Goal: Task Accomplishment & Management: Manage account settings

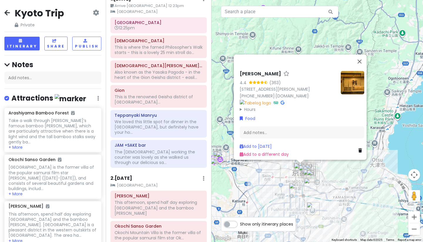
click at [8, 13] on icon at bounding box center [7, 12] width 6 height 5
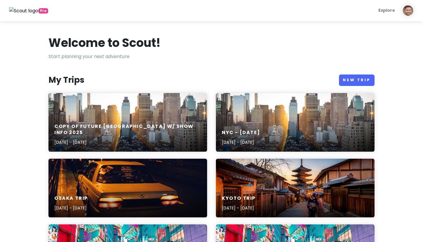
scroll to position [111, 0]
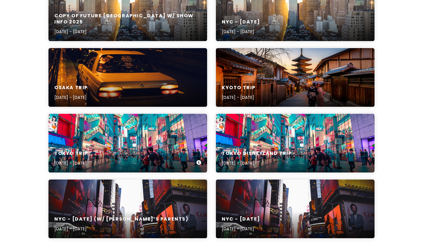
click at [122, 146] on div "Tokyo Trip Sep 5, 2025 - Sep 9, 2025" at bounding box center [127, 159] width 159 height 28
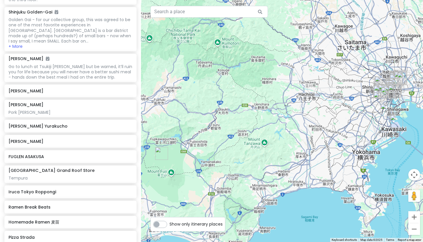
scroll to position [1126, 0]
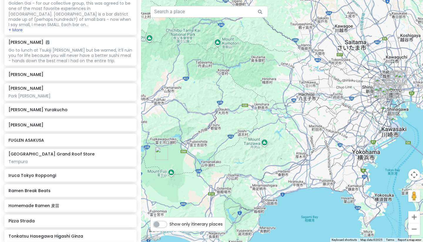
type input "yakitori hir"
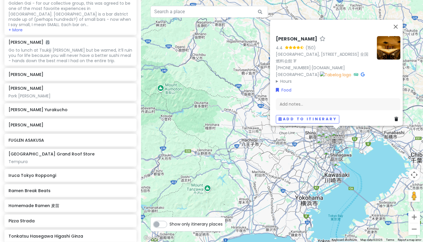
click at [304, 173] on div "Yakitori Hirano 4.4 (150) Japan, 〒104-0061 Tokyo, Chuo City, Ginza, 8-chōme−12−…" at bounding box center [282, 121] width 282 height 242
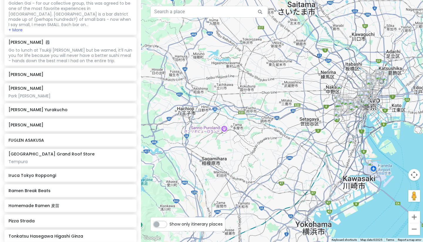
click at [386, 130] on div at bounding box center [282, 121] width 282 height 242
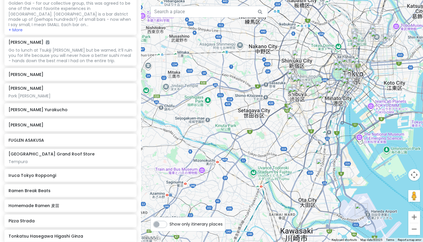
click at [379, 85] on div at bounding box center [282, 121] width 282 height 242
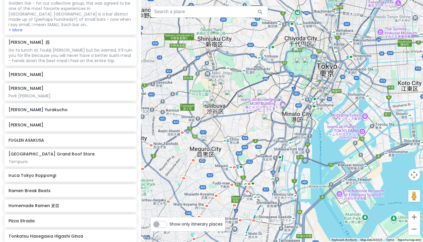
click at [355, 43] on div at bounding box center [282, 121] width 282 height 242
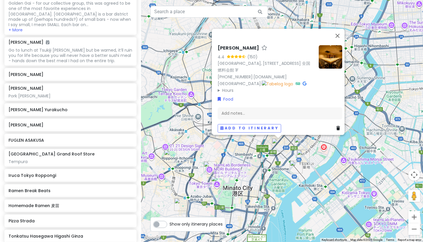
click at [264, 161] on div "Yakitori Hirano 4.4 (150) Japan, 〒104-0061 Tokyo, Chuo City, Ginza, 8-chōme−12−…" at bounding box center [282, 121] width 282 height 242
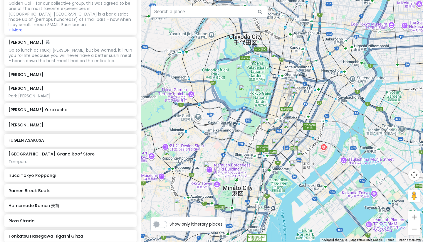
click at [264, 161] on div at bounding box center [282, 121] width 282 height 242
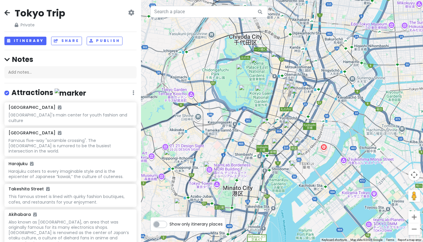
scroll to position [0, 0]
click at [7, 11] on icon at bounding box center [7, 12] width 6 height 5
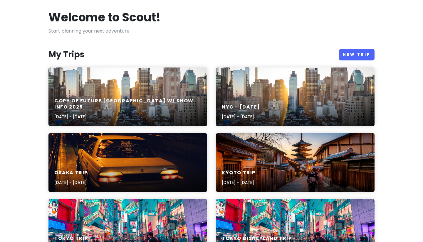
scroll to position [26, 0]
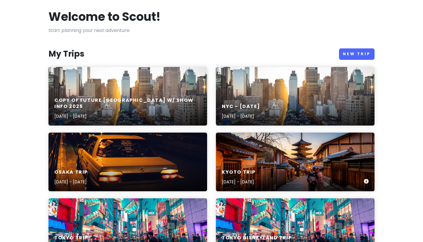
click at [267, 151] on div "Kyoto Trip Sep 9, 2025 - Sep 12, 2025" at bounding box center [295, 162] width 159 height 59
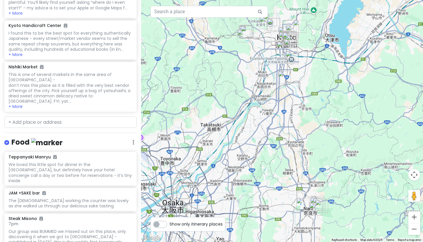
scroll to position [919, 0]
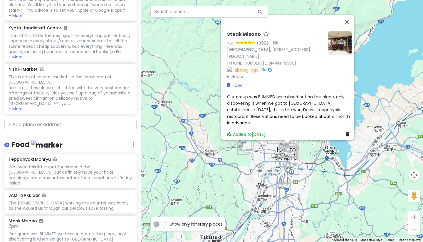
scroll to position [0, 0]
click at [192, 116] on div "Steak Misono 4.4 (398) · Japan, 〒604-8033 Kyoto, Nakagyo Ward, Narayachō, 蛸薬師下ル…" at bounding box center [282, 121] width 282 height 242
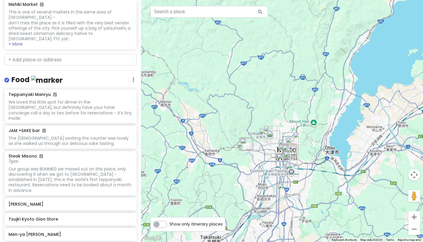
scroll to position [985, 0]
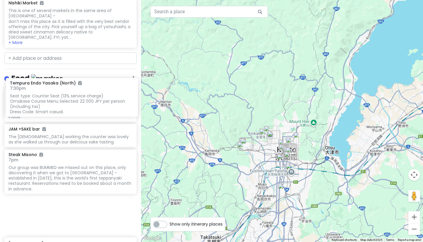
drag, startPoint x: 49, startPoint y: 215, endPoint x: 49, endPoint y: 115, distance: 99.8
click at [49, 115] on div "Teppanyaki Manryu We loved this little spot for dinner in the Gion District, bu…" at bounding box center [70, 208] width 141 height 241
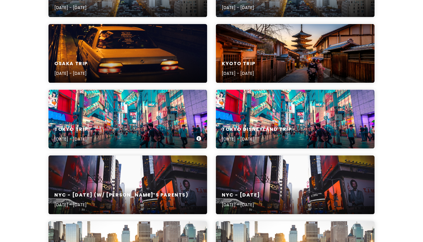
scroll to position [134, 0]
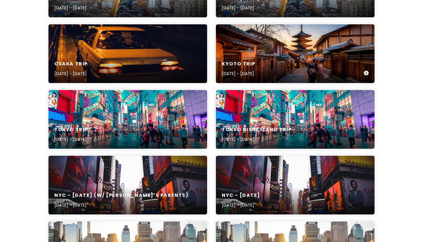
click at [255, 66] on h6 "Kyoto Trip" at bounding box center [239, 64] width 34 height 6
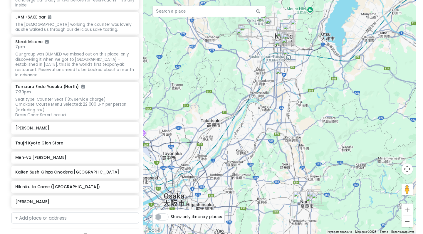
scroll to position [1096, 0]
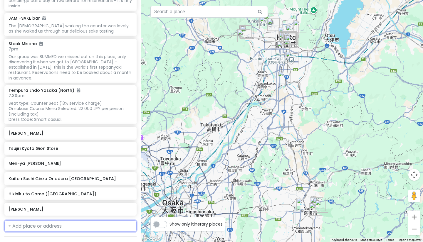
paste input "NICHIGETSUBO TAN"
type input "NICHIGETSUBO TAN"
click at [63, 232] on div "[STREET_ADDRESS][PERSON_NAME]" at bounding box center [71, 239] width 132 height 14
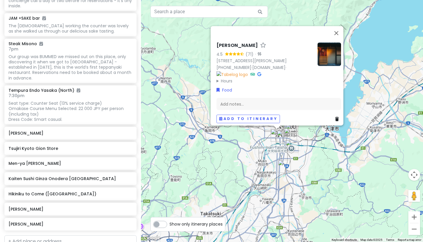
click at [329, 45] on img at bounding box center [328, 53] width 23 height 23
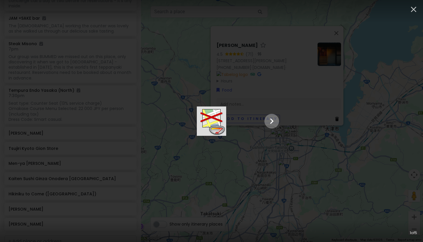
click at [277, 122] on icon "Show slide 2 of 5" at bounding box center [271, 121] width 11 height 14
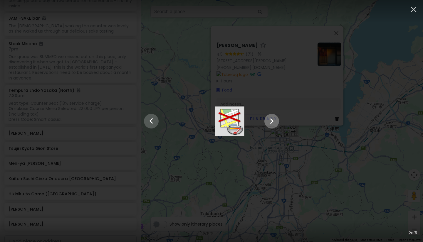
click at [277, 122] on icon "Show slide 3 of 5" at bounding box center [271, 121] width 11 height 14
click at [277, 122] on icon "Show slide 4 of 5" at bounding box center [271, 121] width 11 height 14
click at [277, 122] on icon "Show slide 5 of 5" at bounding box center [271, 121] width 11 height 14
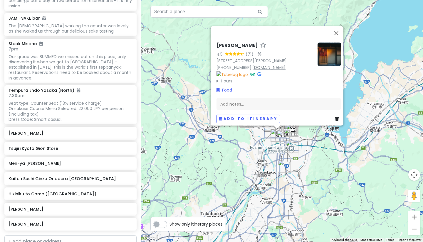
click at [270, 66] on link "[DOMAIN_NAME]" at bounding box center [268, 67] width 33 height 6
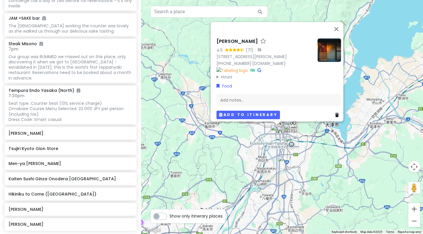
click at [234, 111] on button "Add to itinerary" at bounding box center [247, 115] width 63 height 9
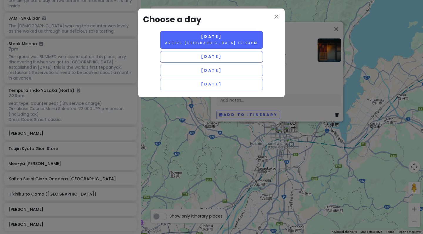
click at [208, 43] on small "Arrive [GEOGRAPHIC_DATA] 12:23pm" at bounding box center [211, 43] width 93 height 4
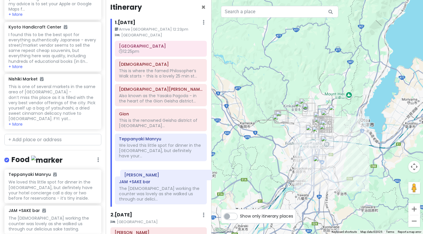
scroll to position [5, 0]
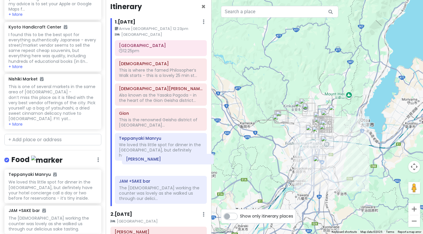
drag, startPoint x: 156, startPoint y: 192, endPoint x: 163, endPoint y: 159, distance: 33.1
click at [163, 159] on div "[GEOGRAPHIC_DATA] 12:25pm [GEOGRAPHIC_DATA] This is where the famed Philosopher…" at bounding box center [160, 123] width 101 height 166
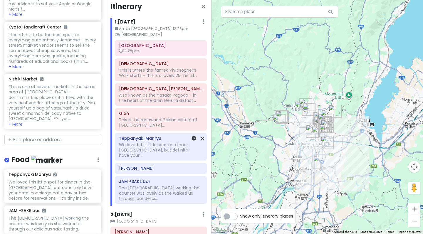
click at [145, 139] on h6 "Teppanyaki Manryu" at bounding box center [161, 138] width 84 height 5
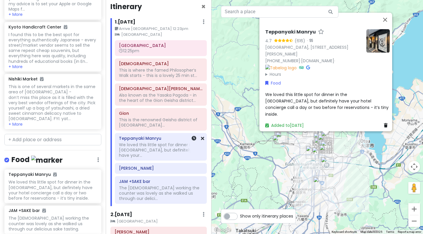
click at [145, 139] on h6 "Teppanyaki Manryu" at bounding box center [161, 138] width 84 height 5
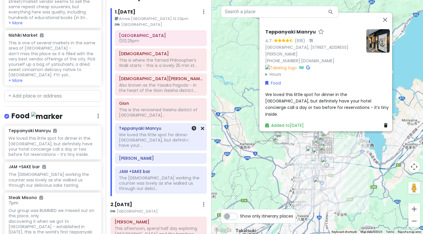
scroll to position [15, 0]
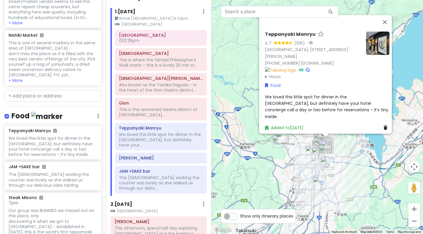
click at [346, 160] on div "Teppanyaki Manryu 4.7 (616) · [GEOGRAPHIC_DATA], [STREET_ADDRESS][PERSON_NAME] …" at bounding box center [316, 117] width 211 height 234
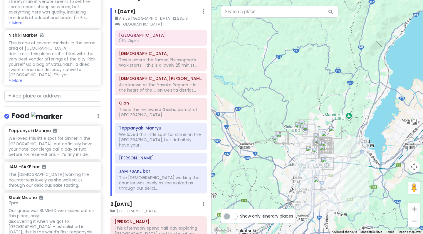
click at [346, 160] on div at bounding box center [316, 117] width 211 height 234
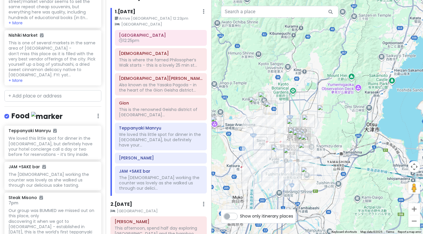
click at [331, 150] on div at bounding box center [316, 117] width 211 height 234
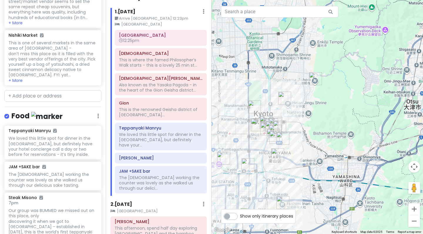
click at [311, 140] on div at bounding box center [316, 117] width 211 height 234
click at [311, 141] on div at bounding box center [316, 117] width 211 height 234
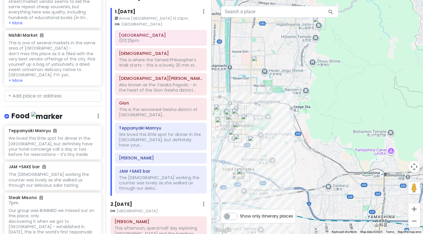
click at [276, 141] on div at bounding box center [316, 117] width 211 height 234
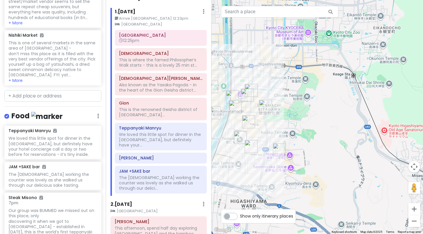
drag, startPoint x: 262, startPoint y: 130, endPoint x: 337, endPoint y: 129, distance: 75.2
click at [337, 129] on div at bounding box center [316, 117] width 211 height 234
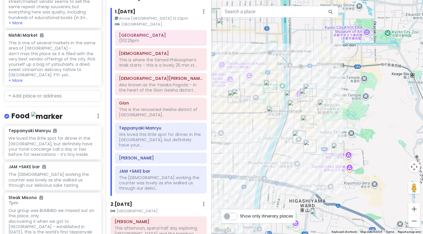
drag, startPoint x: 281, startPoint y: 124, endPoint x: 310, endPoint y: 123, distance: 28.5
click at [310, 123] on img "Wabiya Korekido" at bounding box center [307, 121] width 13 height 13
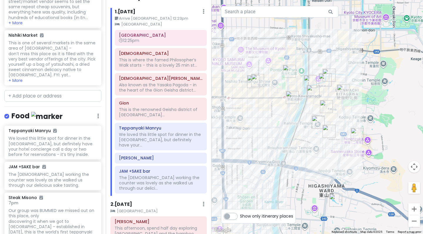
drag, startPoint x: 282, startPoint y: 132, endPoint x: 298, endPoint y: 117, distance: 21.8
click at [298, 117] on div at bounding box center [316, 117] width 211 height 234
click at [151, 132] on div "We loved this little spot for dinner in the [GEOGRAPHIC_DATA], but definitely h…" at bounding box center [161, 140] width 84 height 16
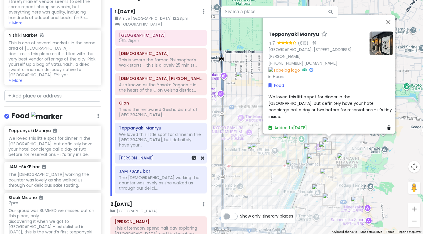
click at [151, 155] on h6 "[PERSON_NAME]" at bounding box center [161, 157] width 84 height 5
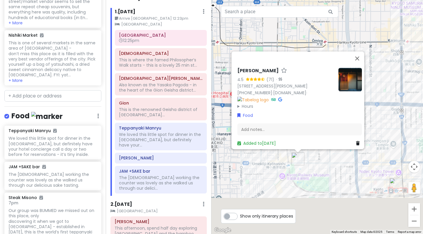
drag, startPoint x: 353, startPoint y: 195, endPoint x: 353, endPoint y: 145, distance: 49.6
click at [353, 145] on div "Nichigetsubou Tan 4.5 (71) · [STREET_ADDRESS][PERSON_NAME] [PHONE_NUMBER] · [DO…" at bounding box center [316, 117] width 211 height 234
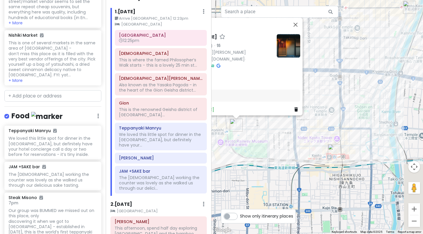
drag, startPoint x: 351, startPoint y: 159, endPoint x: 288, endPoint y: 138, distance: 67.1
click at [288, 138] on div "Nichigetsubou Tan 4.5 (71) · [STREET_ADDRESS][PERSON_NAME] [PHONE_NUMBER] · [DO…" at bounding box center [316, 117] width 211 height 234
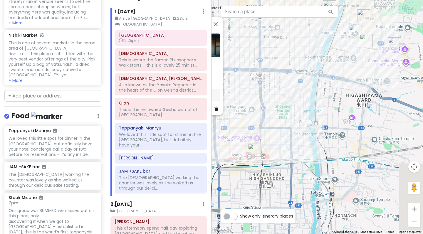
drag, startPoint x: 356, startPoint y: 143, endPoint x: 271, endPoint y: 146, distance: 84.6
click at [271, 146] on div "Nichigetsubou Tan 4.5 (71) · [STREET_ADDRESS][PERSON_NAME] [PHONE_NUMBER] · [DO…" at bounding box center [316, 117] width 211 height 234
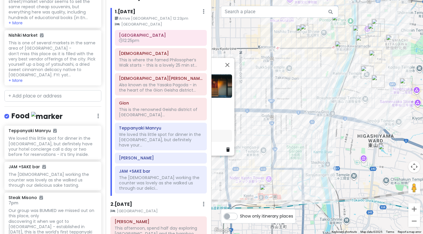
drag, startPoint x: 323, startPoint y: 96, endPoint x: 359, endPoint y: 116, distance: 41.0
click at [359, 116] on div "Nichigetsubou Tan 4.5 (71) · [STREET_ADDRESS][PERSON_NAME] [PHONE_NUMBER] · [DO…" at bounding box center [316, 117] width 211 height 234
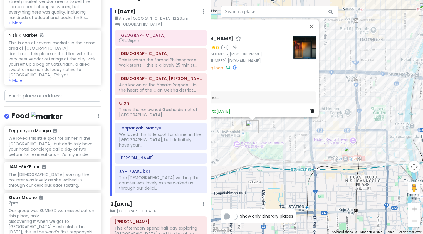
drag, startPoint x: 318, startPoint y: 126, endPoint x: 374, endPoint y: 126, distance: 55.8
click at [374, 126] on div "Nichigetsubou Tan 4.5 (71) · [STREET_ADDRESS][PERSON_NAME] [PHONE_NUMBER] · [DO…" at bounding box center [316, 117] width 211 height 234
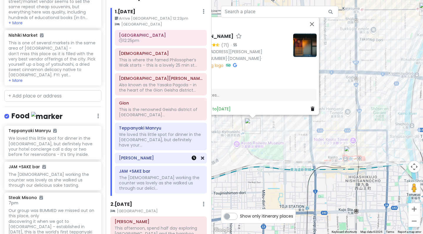
click at [194, 156] on icon at bounding box center [193, 158] width 5 height 5
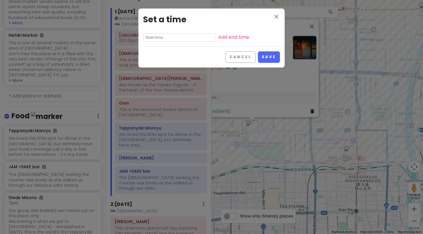
click at [156, 40] on input "text" at bounding box center [179, 37] width 73 height 8
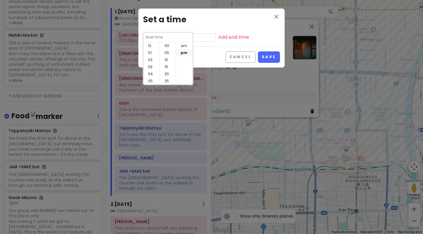
scroll to position [42, 0]
click at [156, 40] on input at bounding box center [168, 37] width 46 height 6
click at [150, 52] on li "07" at bounding box center [151, 52] width 16 height 7
type input "7:45 pm"
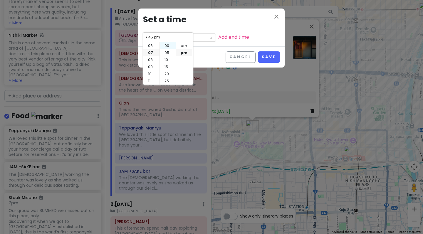
scroll to position [0, 0]
click at [168, 46] on li "00" at bounding box center [168, 45] width 16 height 7
type input "7:00 pm"
click at [271, 59] on button "Save" at bounding box center [269, 56] width 22 height 11
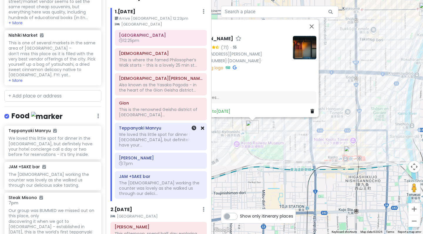
click at [202, 128] on icon at bounding box center [202, 128] width 3 height 5
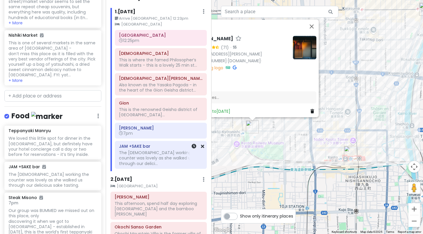
click at [161, 154] on div "The [DEMOGRAPHIC_DATA] working the counter was lovely as she walked us through …" at bounding box center [161, 158] width 84 height 16
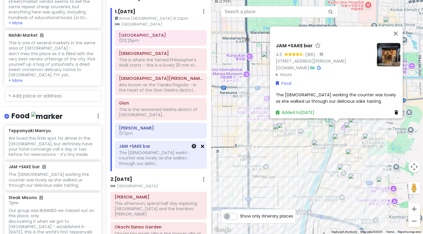
click at [203, 146] on icon at bounding box center [202, 146] width 3 height 5
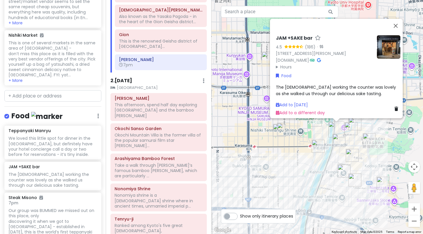
scroll to position [85, 0]
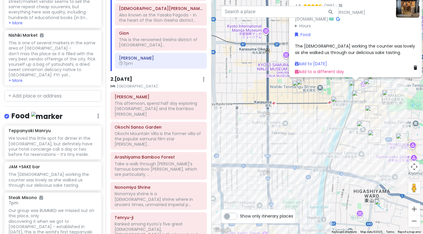
drag, startPoint x: 324, startPoint y: 169, endPoint x: 345, endPoint y: 126, distance: 47.0
click at [345, 123] on div "JAM +SAKE bar 4.5 (186) · [STREET_ADDRESS][PERSON_NAME] [DOMAIN_NAME] · Hours […" at bounding box center [316, 117] width 211 height 234
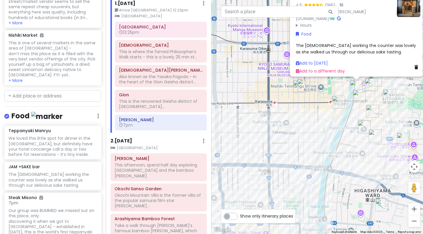
scroll to position [22, 0]
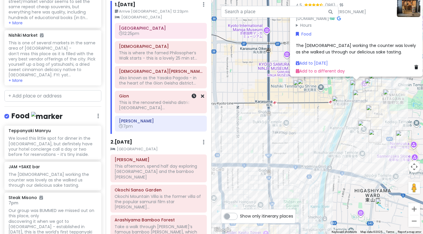
click at [155, 96] on h6 "Gion" at bounding box center [161, 95] width 84 height 5
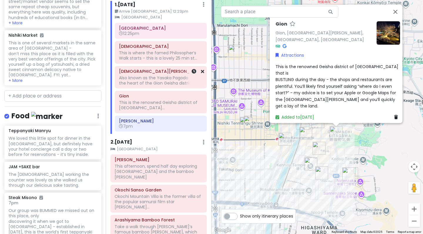
click at [151, 61] on div "Also known as the Yasaka Pagoda - in the heart of the Gion Geisha district..." at bounding box center [161, 55] width 84 height 11
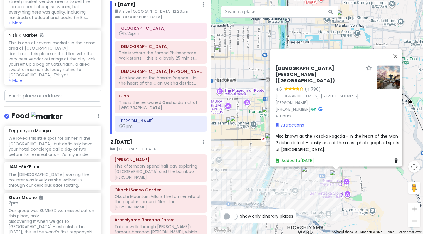
click at [250, 156] on div "[DEMOGRAPHIC_DATA][PERSON_NAME] ([GEOGRAPHIC_DATA]) 4.6 (4,780) [GEOGRAPHIC_DAT…" at bounding box center [316, 117] width 211 height 234
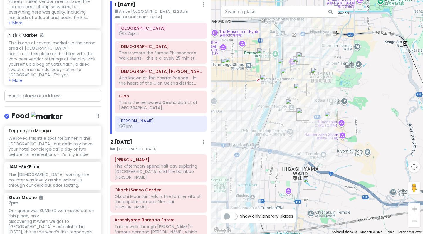
drag, startPoint x: 251, startPoint y: 158, endPoint x: 246, endPoint y: 98, distance: 59.5
click at [246, 98] on div at bounding box center [316, 117] width 211 height 234
click at [149, 48] on h6 "[DEMOGRAPHIC_DATA]" at bounding box center [161, 46] width 84 height 5
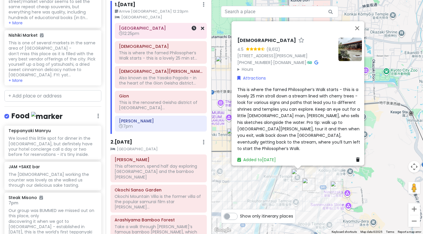
click at [146, 33] on h6 "12:25pm" at bounding box center [161, 33] width 84 height 5
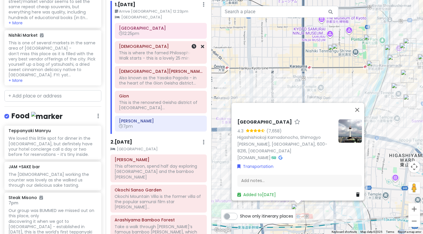
click at [149, 51] on div "This is where the famed Philosopher’s Walk starts - this is a lovely 25 min st.…" at bounding box center [161, 55] width 84 height 11
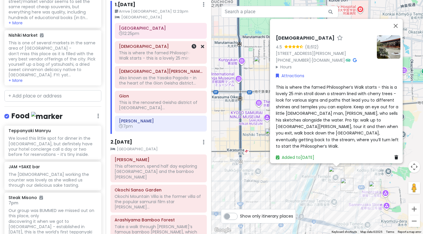
click at [149, 73] on div "[DEMOGRAPHIC_DATA][PERSON_NAME] ([GEOGRAPHIC_DATA]) Also known as the [GEOGRAPH…" at bounding box center [161, 77] width 84 height 20
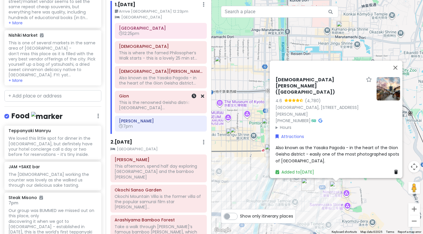
click at [150, 95] on h6 "Gion" at bounding box center [161, 95] width 84 height 5
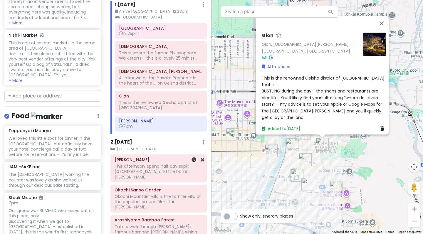
click at [149, 160] on h6 "[PERSON_NAME]" at bounding box center [158, 159] width 88 height 5
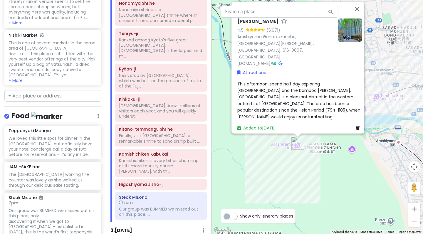
scroll to position [270, 0]
click at [414, 218] on button "Zoom out" at bounding box center [414, 221] width 12 height 12
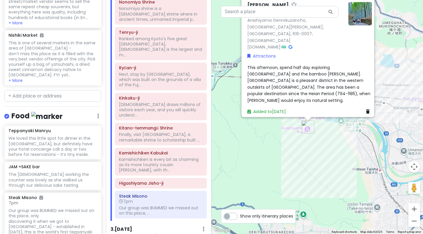
click at [414, 218] on button "Zoom out" at bounding box center [414, 221] width 12 height 12
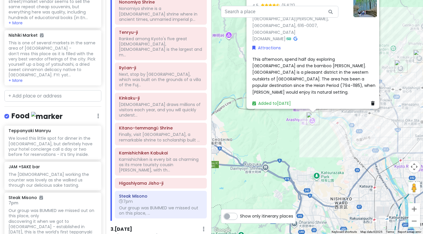
click at [414, 218] on button "Zoom out" at bounding box center [414, 221] width 12 height 12
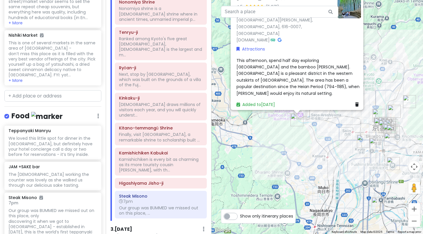
drag, startPoint x: 373, startPoint y: 118, endPoint x: 296, endPoint y: 149, distance: 82.5
click at [296, 149] on div "Arashiyama 4.5 (5,671) [PERSON_NAME] Genrokuzancho, [PERSON_NAME], [GEOGRAPHIC_…" at bounding box center [316, 117] width 211 height 234
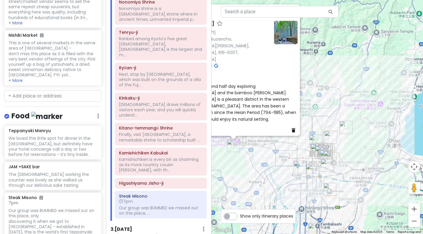
click at [345, 149] on div "Arashiyama 4.5 (5,671) [PERSON_NAME] Genrokuzancho, [PERSON_NAME], [GEOGRAPHIC_…" at bounding box center [316, 117] width 211 height 234
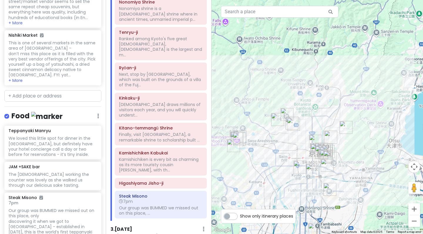
click at [345, 149] on div at bounding box center [316, 117] width 211 height 234
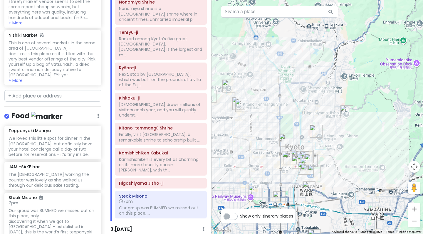
click at [345, 149] on div at bounding box center [316, 117] width 211 height 234
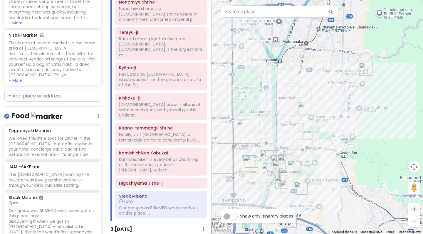
drag, startPoint x: 317, startPoint y: 148, endPoint x: 339, endPoint y: 134, distance: 25.7
click at [339, 134] on div at bounding box center [316, 117] width 211 height 234
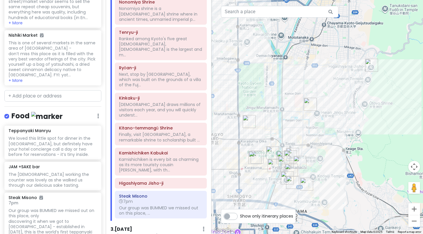
click at [271, 149] on img "Steak Misono" at bounding box center [272, 152] width 13 height 13
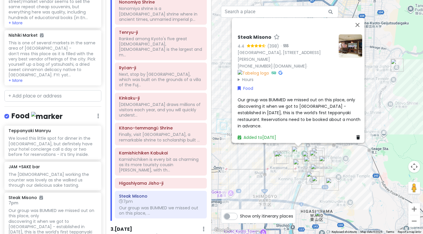
click at [395, 67] on img "Higashiyama Jisho-ji" at bounding box center [396, 65] width 13 height 13
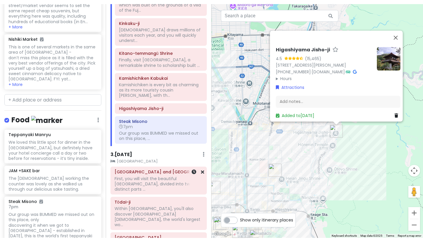
scroll to position [392, 0]
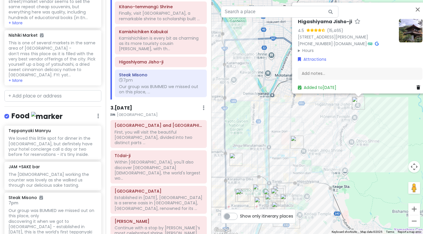
drag, startPoint x: 262, startPoint y: 155, endPoint x: 308, endPoint y: 108, distance: 65.8
click at [308, 108] on div "Higashiyama Jisho-ji 4.5 (15,465) 2 Ginkakujichō, [GEOGRAPHIC_DATA][PERSON_NAME…" at bounding box center [316, 117] width 211 height 234
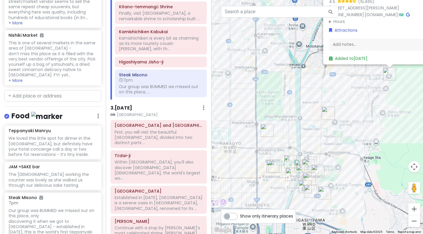
drag, startPoint x: 297, startPoint y: 139, endPoint x: 311, endPoint y: 123, distance: 21.4
click at [311, 123] on div "Higashiyama Jisho-ji 4.5 (15,465) 2 Ginkakujichō, [GEOGRAPHIC_DATA][PERSON_NAME…" at bounding box center [316, 117] width 211 height 234
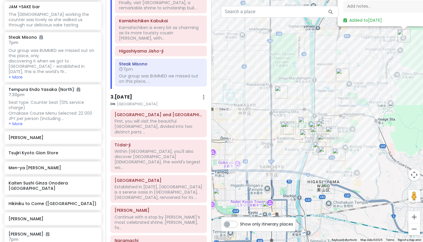
drag, startPoint x: 284, startPoint y: 112, endPoint x: 291, endPoint y: 77, distance: 35.5
click at [292, 77] on div "Higashiyama Jisho-ji 4.5 (15,465) 2 Ginkakujichō, [GEOGRAPHIC_DATA][PERSON_NAME…" at bounding box center [316, 121] width 211 height 242
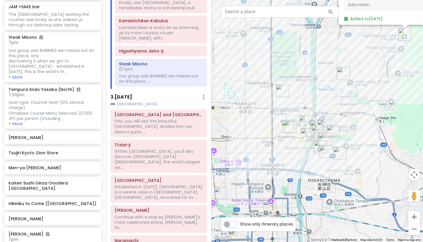
click at [288, 128] on img "Nishiki Sushi Shin" at bounding box center [288, 126] width 13 height 13
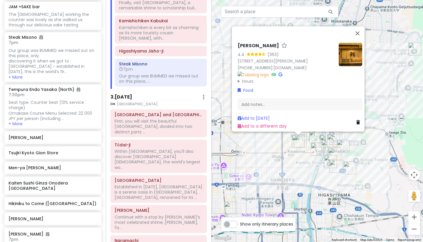
click at [291, 151] on div "[PERSON_NAME] 4.4 (363) [STREET_ADDRESS][PERSON_NAME] [PHONE_NUMBER] · [DOMAIN_…" at bounding box center [316, 121] width 211 height 242
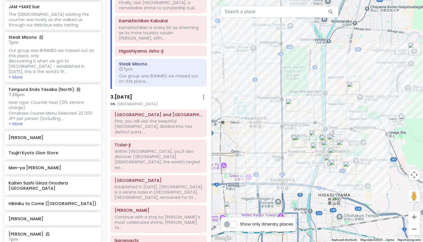
click at [294, 106] on img "Men-ya Takakura Nijo" at bounding box center [292, 105] width 13 height 13
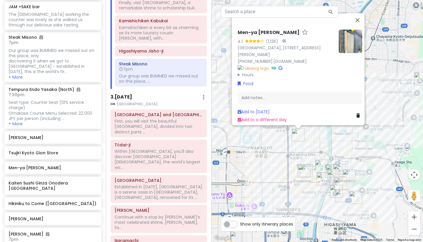
click at [318, 144] on div "Men-ya Takakura Nijo 4.1 (1,126) · [GEOGRAPHIC_DATA], [STREET_ADDRESS][PERSON_N…" at bounding box center [316, 121] width 211 height 242
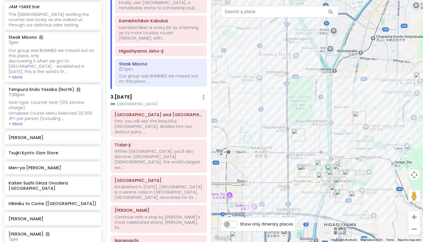
click at [310, 155] on div at bounding box center [316, 121] width 211 height 242
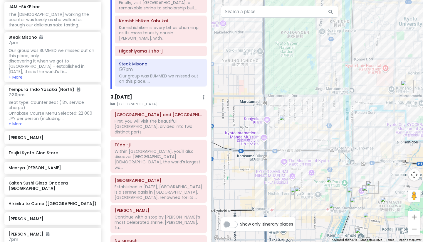
click at [301, 191] on img "Nishiki Sushi Shin" at bounding box center [296, 193] width 13 height 13
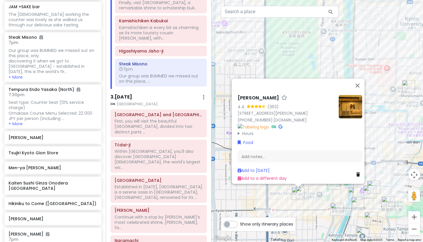
click at [309, 199] on div "[PERSON_NAME] 4.4 (363) [STREET_ADDRESS][PERSON_NAME] [PHONE_NUMBER] · [DOMAIN_…" at bounding box center [316, 121] width 211 height 242
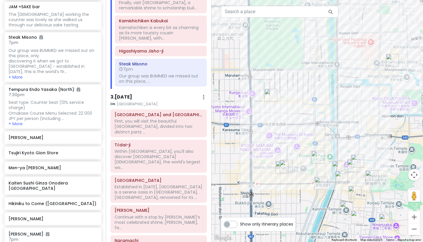
drag, startPoint x: 319, startPoint y: 196, endPoint x: 302, endPoint y: 165, distance: 35.1
click at [302, 165] on div at bounding box center [316, 121] width 211 height 242
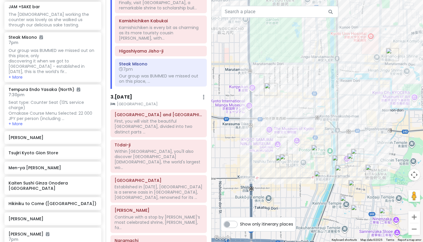
click at [288, 159] on img "Nishiki Sushi Shin" at bounding box center [281, 161] width 13 height 13
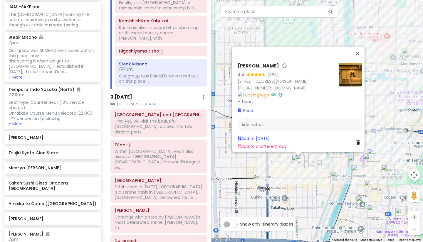
click at [296, 161] on img "Nishiki Sushi Shin" at bounding box center [298, 161] width 13 height 13
click at [311, 169] on div "To navigate, press the arrow keys. [PERSON_NAME][STREET_ADDRESS][PERSON_NAME] […" at bounding box center [316, 121] width 211 height 242
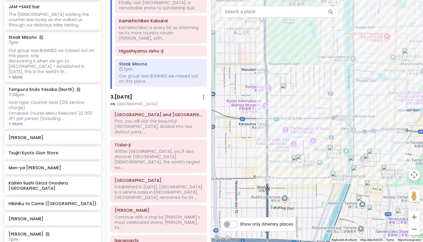
click at [311, 169] on div at bounding box center [316, 121] width 211 height 242
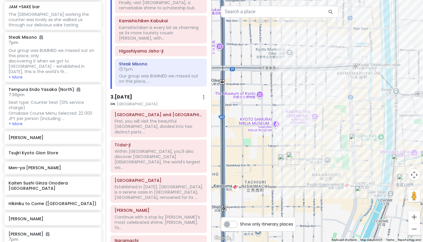
click at [293, 158] on img "Nishiki Market" at bounding box center [292, 158] width 13 height 13
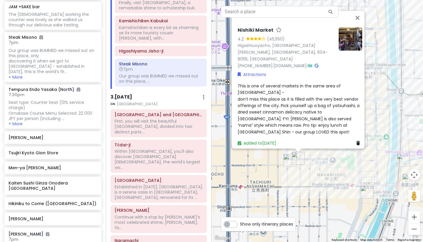
click at [315, 172] on div "Nishiki Market 4.2 (45,550) [GEOGRAPHIC_DATA], [GEOGRAPHIC_DATA][PERSON_NAME], …" at bounding box center [316, 121] width 211 height 242
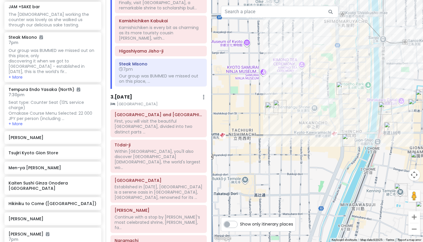
drag, startPoint x: 319, startPoint y: 172, endPoint x: 301, endPoint y: 120, distance: 55.2
click at [301, 120] on div at bounding box center [316, 121] width 211 height 242
click at [127, 61] on h6 "Steak Misono" at bounding box center [161, 63] width 84 height 5
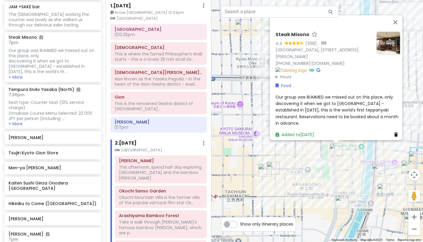
scroll to position [21, 0]
click at [145, 118] on div "Nichigetsubou Tan 7pm" at bounding box center [158, 125] width 88 height 14
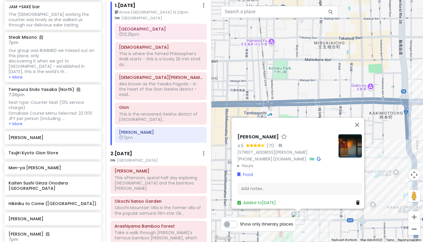
click at [416, 231] on button "Zoom out" at bounding box center [414, 229] width 12 height 12
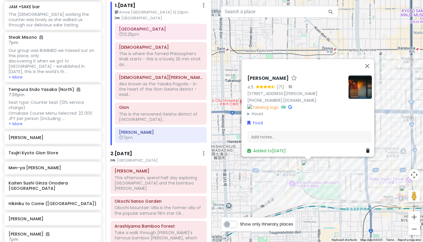
click at [416, 231] on button "Zoom out" at bounding box center [414, 229] width 12 height 12
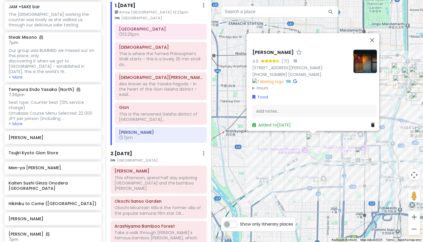
click at [416, 231] on button "Zoom out" at bounding box center [414, 229] width 12 height 12
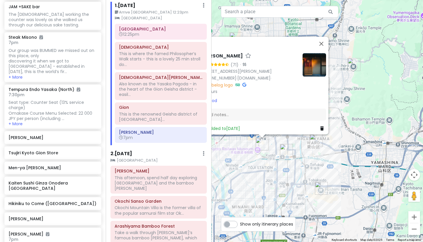
drag, startPoint x: 334, startPoint y: 148, endPoint x: 279, endPoint y: 165, distance: 58.3
click at [279, 165] on div "Nichigetsubou Tan 4.5 (71) · [STREET_ADDRESS][PERSON_NAME] [PHONE_NUMBER] · [DO…" at bounding box center [316, 121] width 211 height 242
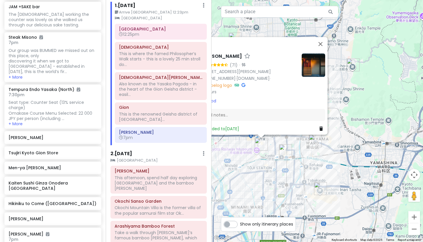
click at [296, 165] on div "Nichigetsubou Tan 4.5 (71) · [STREET_ADDRESS][PERSON_NAME] [PHONE_NUMBER] · [DO…" at bounding box center [316, 121] width 211 height 242
